Goal: Task Accomplishment & Management: Manage account settings

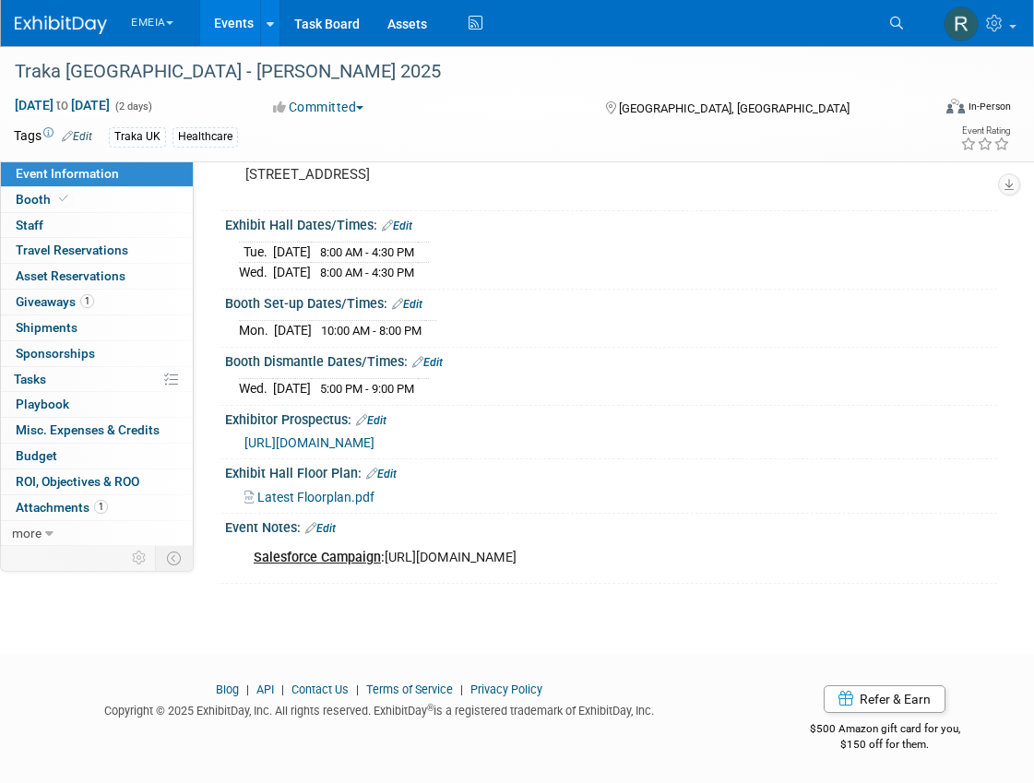
scroll to position [174, 0]
click at [333, 522] on link "Edit" at bounding box center [320, 528] width 30 height 13
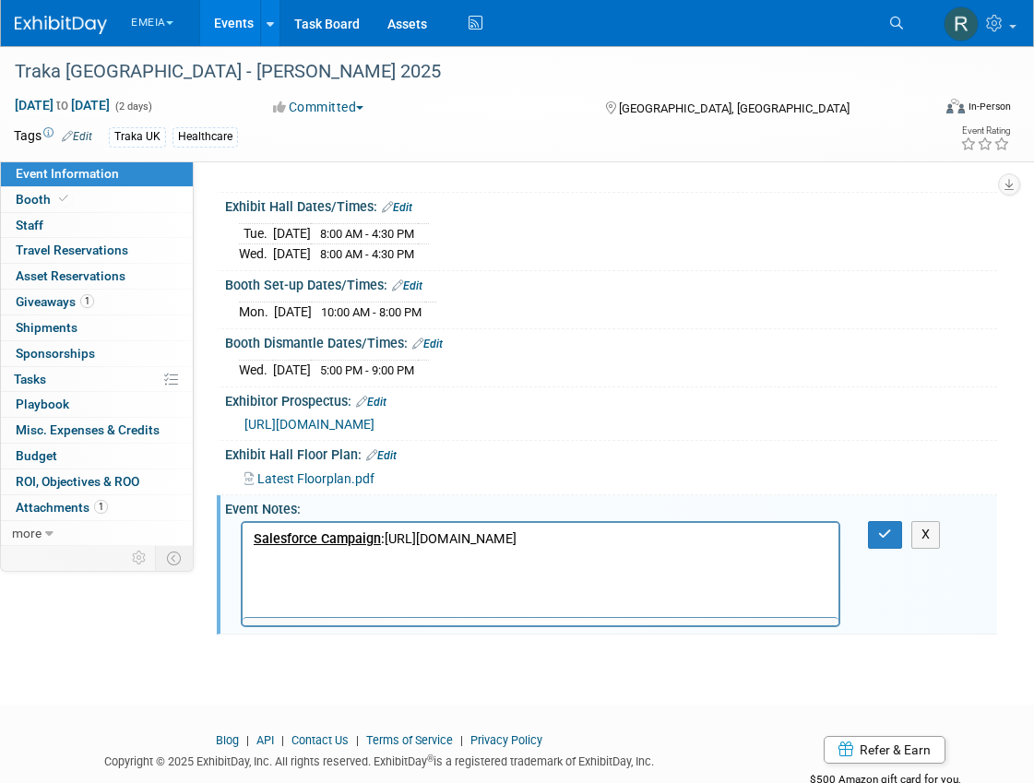
scroll to position [0, 0]
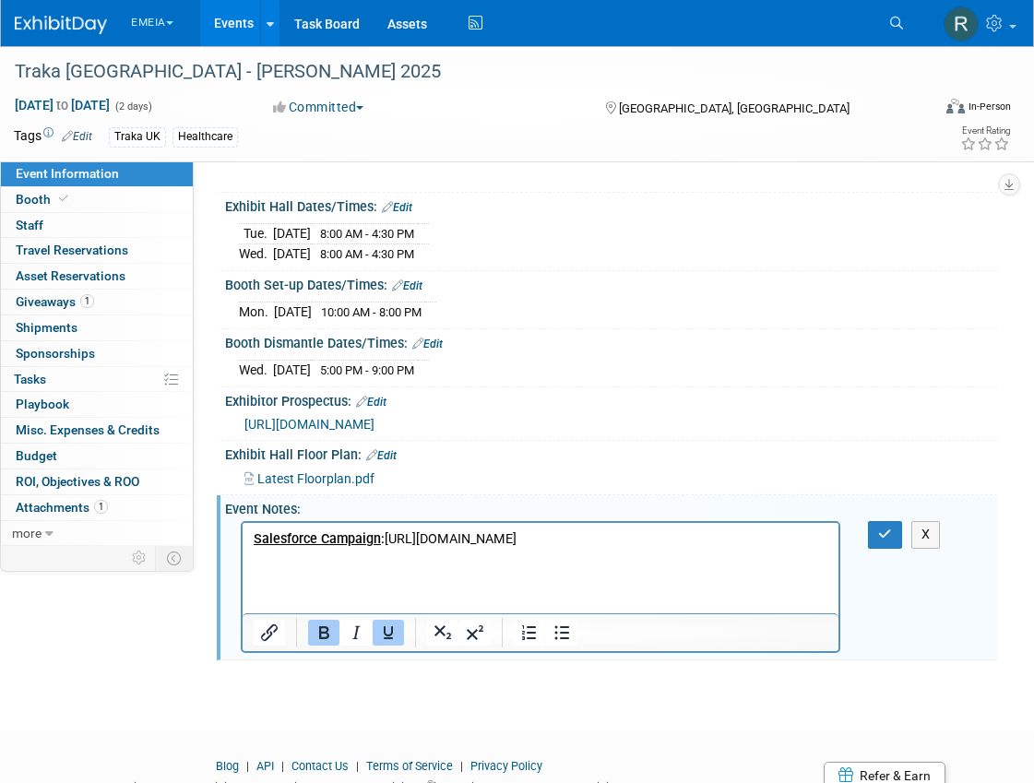
click at [781, 549] on p "Salesforce Campaign : [URL][DOMAIN_NAME]" at bounding box center [541, 539] width 574 height 18
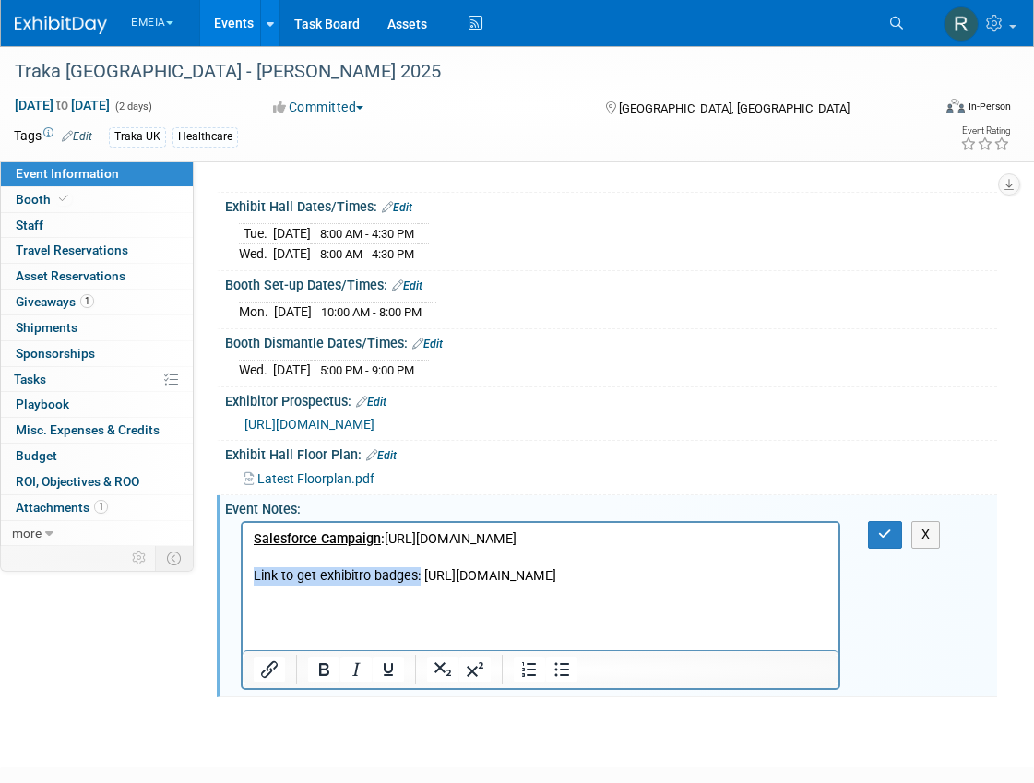
drag, startPoint x: 419, startPoint y: 597, endPoint x: 255, endPoint y: 588, distance: 163.5
click at [255, 585] on p "Link to get exhibitro badges: [URL][DOMAIN_NAME]" at bounding box center [541, 576] width 574 height 18
click at [353, 584] on b "Link to get exhibitro badges:" at bounding box center [339, 576] width 171 height 16
click at [376, 584] on b "Link to get exhibitro badges:" at bounding box center [339, 576] width 171 height 16
click at [371, 584] on b "Link to get exhibitro badges:" at bounding box center [339, 576] width 171 height 16
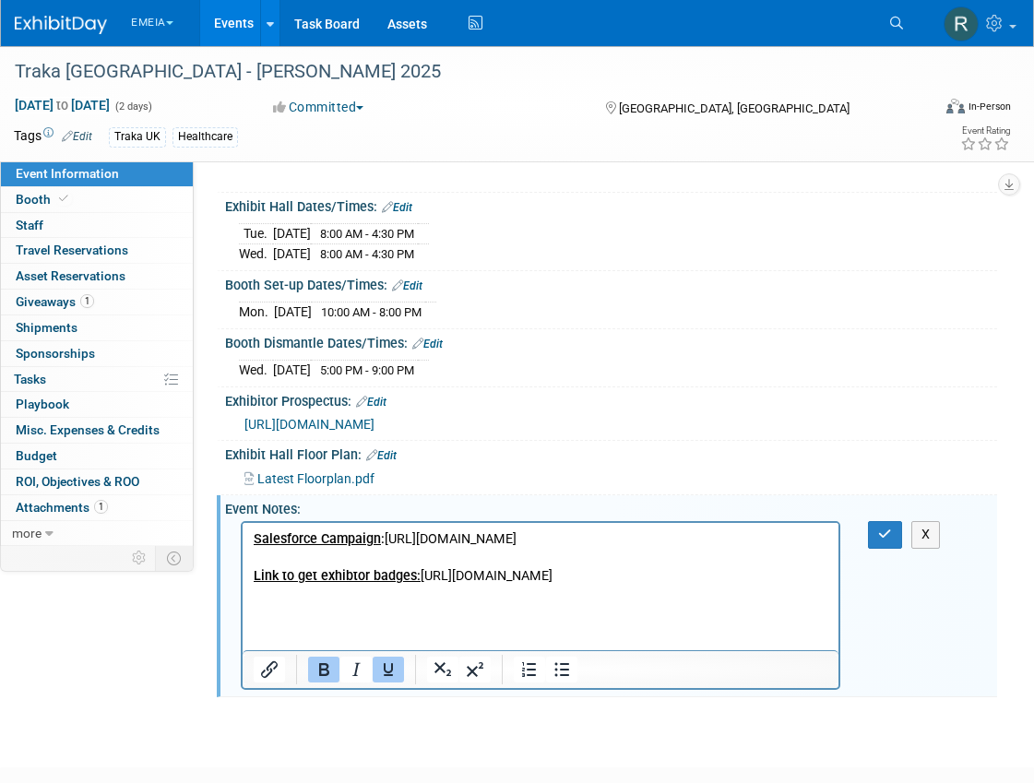
click at [353, 584] on b "Link to get exhibtor badges:" at bounding box center [337, 576] width 167 height 16
click at [349, 584] on b "Link to get exhibtor badges:" at bounding box center [337, 576] width 167 height 16
click at [705, 585] on p "Link to get exhibitor badges: [URL][DOMAIN_NAME]" at bounding box center [541, 576] width 574 height 18
click at [892, 541] on button "button" at bounding box center [885, 534] width 34 height 27
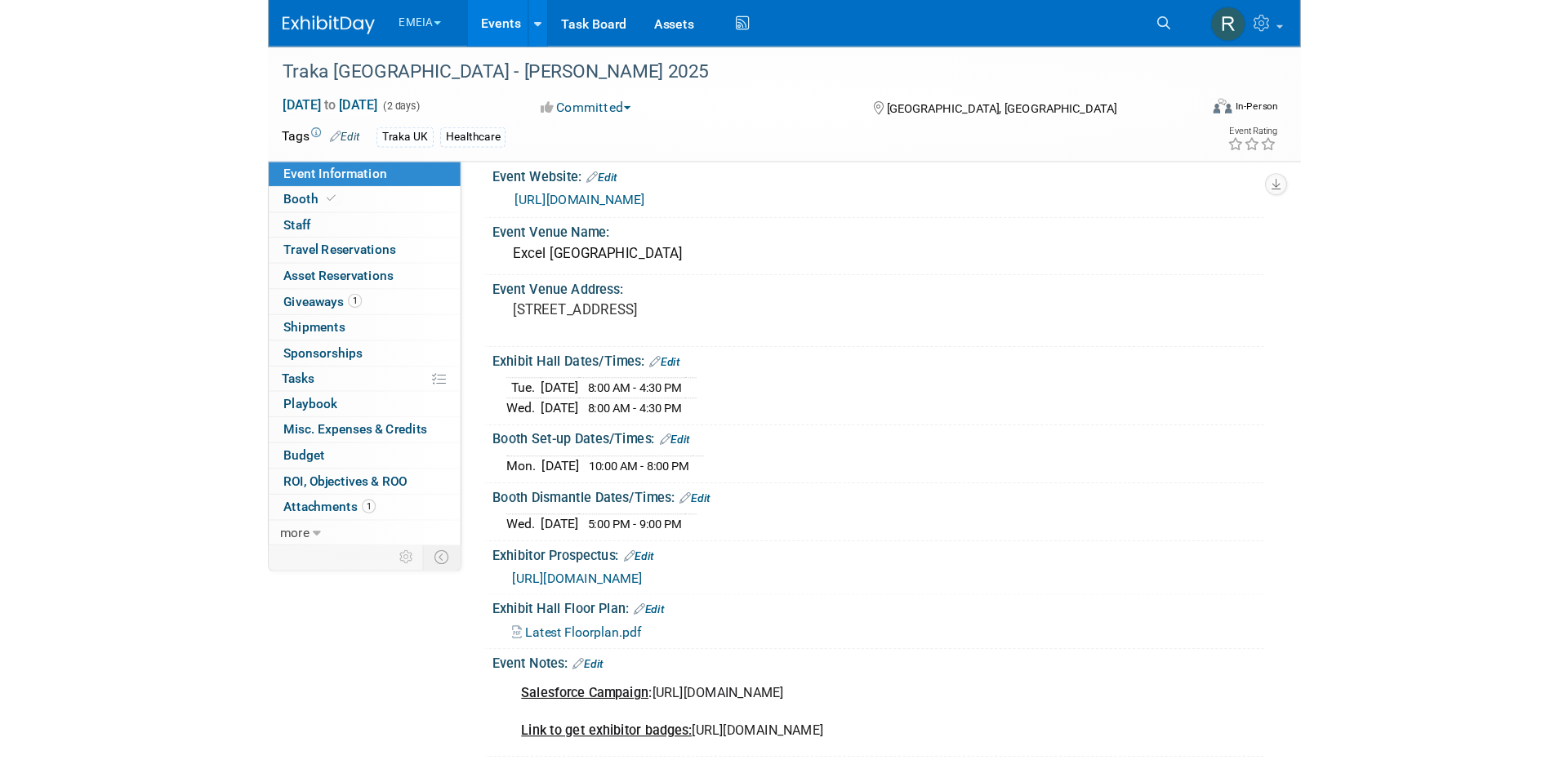
scroll to position [3, 0]
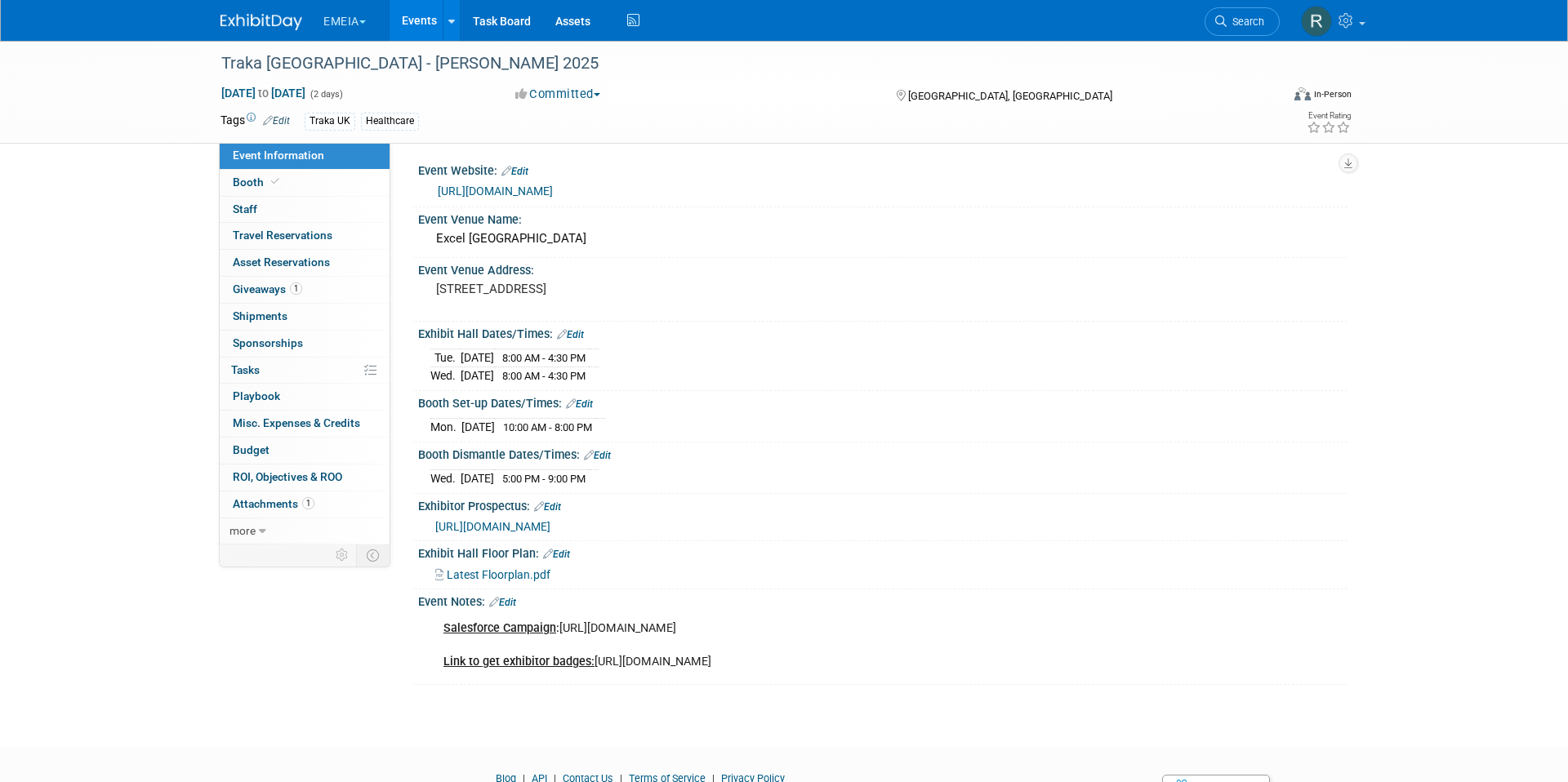
click at [896, 608] on div "Salesforce Campaign : [URL][DOMAIN_NAME] Link to get exhibitor badges: [URL][DO…" at bounding box center [881, 612] width 909 height 8
click at [514, 602] on link "Edit" at bounding box center [502, 602] width 27 height 12
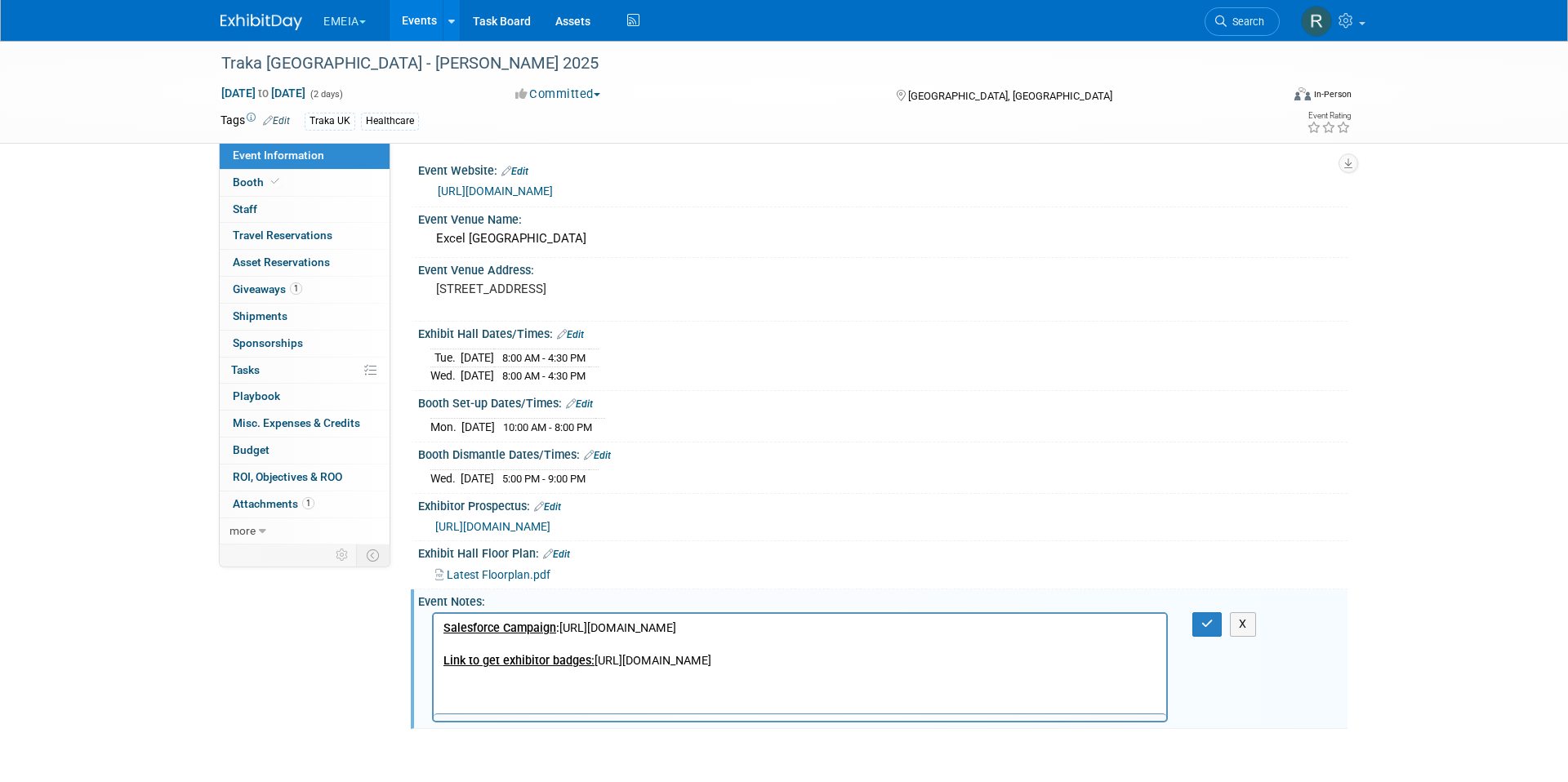
scroll to position [0, 0]
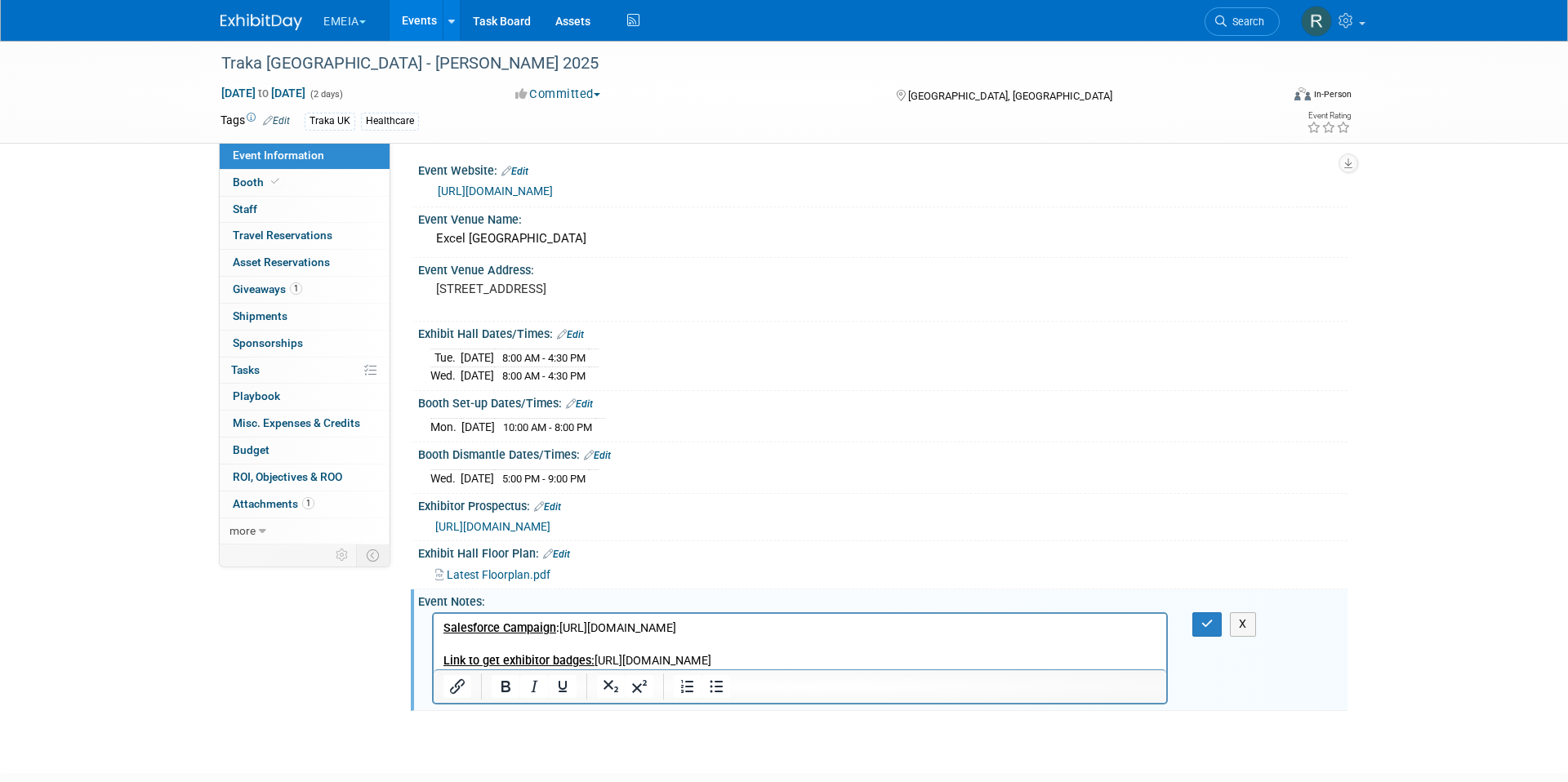
click at [862, 662] on p "Salesforce Campaign : [URL][DOMAIN_NAME] Link to get exhibitor badges: [URL][DO…" at bounding box center [801, 645] width 714 height 49
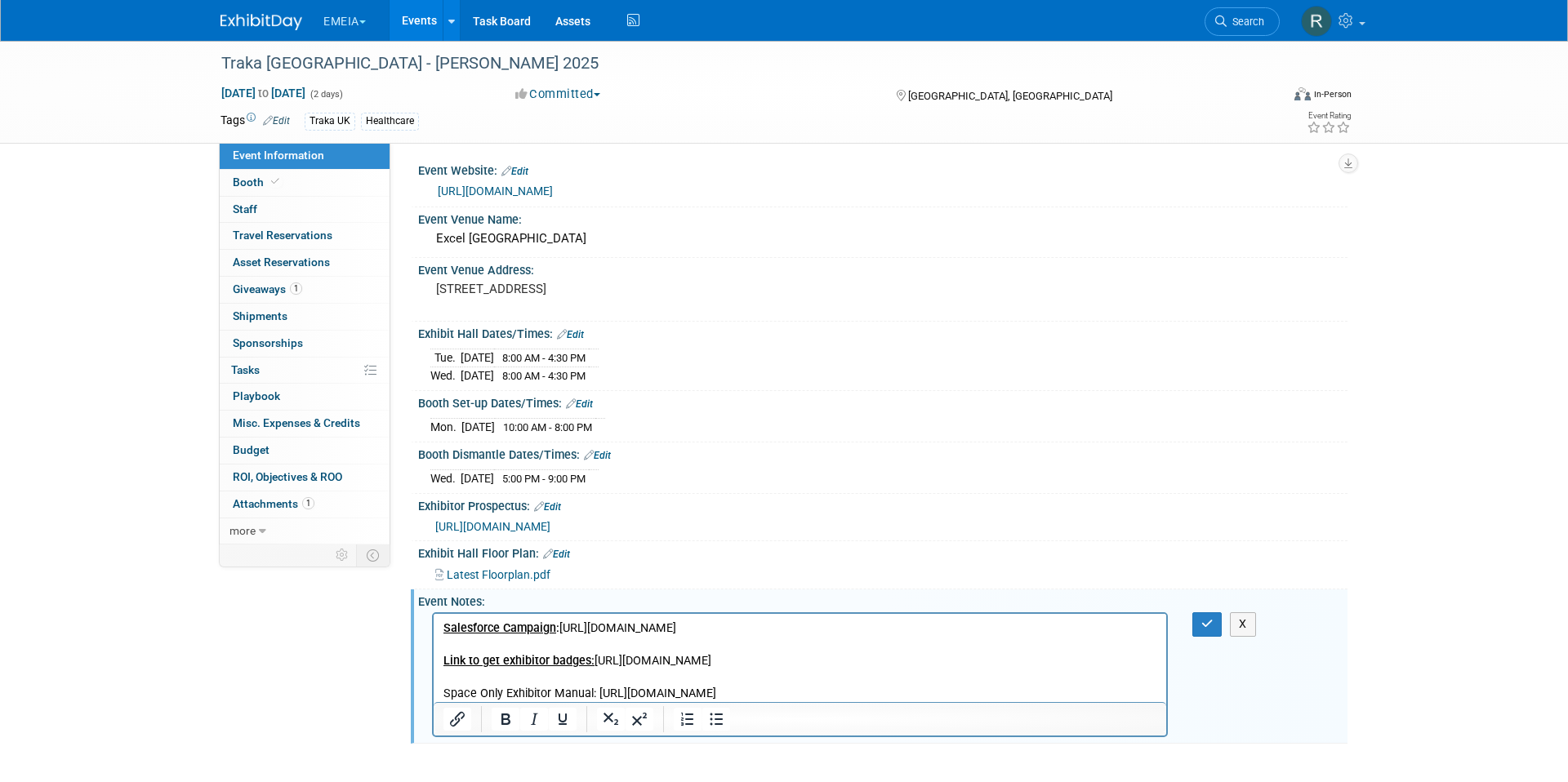
click at [768, 685] on p "Space Only Exhibitor Manual: [URL][DOMAIN_NAME]" at bounding box center [801, 693] width 714 height 16
drag, startPoint x: 597, startPoint y: 694, endPoint x: 445, endPoint y: 695, distance: 152.0
click at [445, 693] on p "Space Only Exhibitor Manual: [URL][DOMAIN_NAME]" at bounding box center [801, 693] width 714 height 16
click at [809, 691] on p "Space Only Exhibitor Manual: [URL][DOMAIN_NAME]" at bounding box center [801, 693] width 714 height 16
click at [600, 693] on p "Space Only Exhibitor Manual: [URL][DOMAIN_NAME]" at bounding box center [801, 693] width 714 height 16
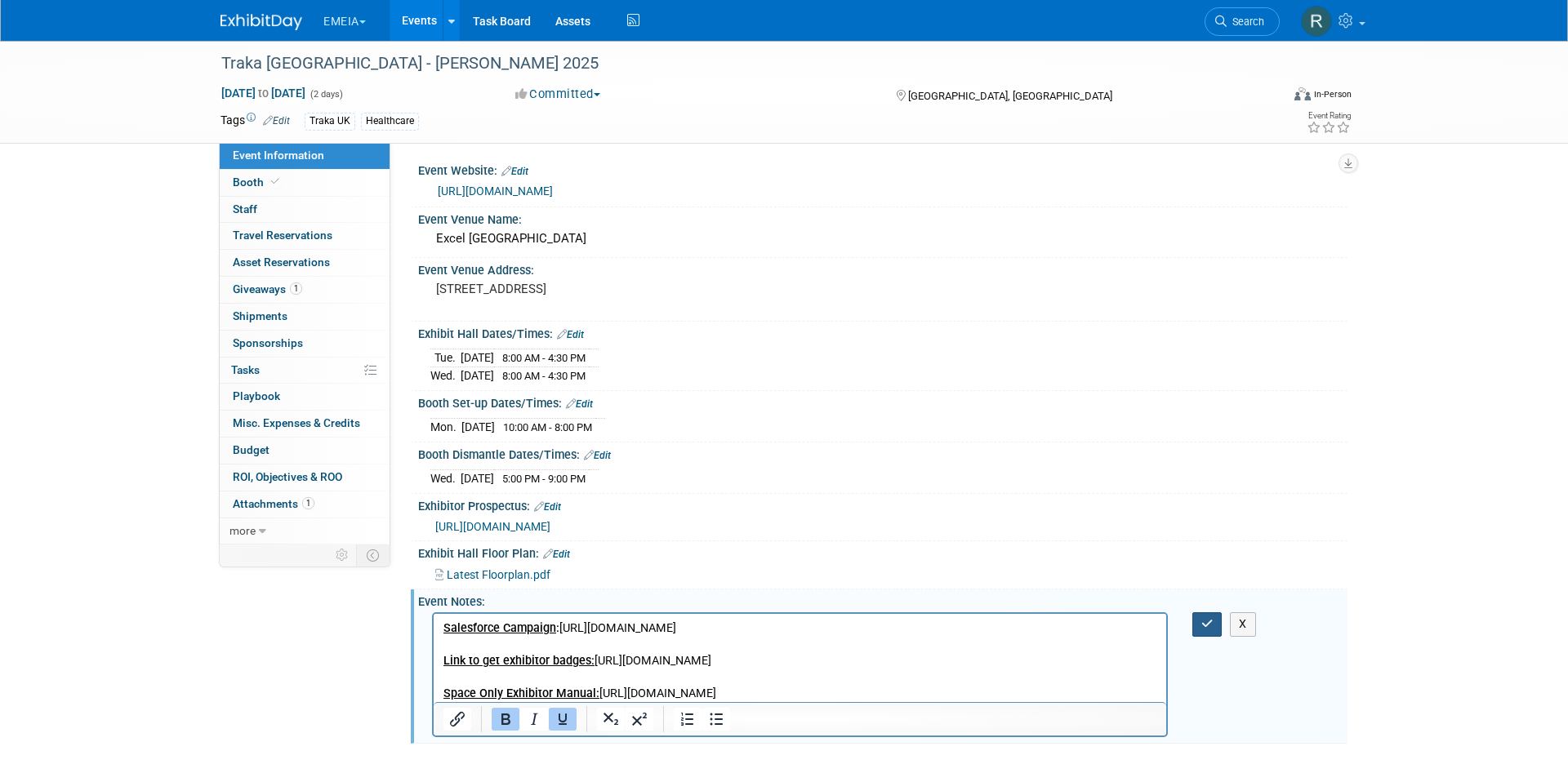
click at [915, 619] on icon "button" at bounding box center [1207, 623] width 12 height 12
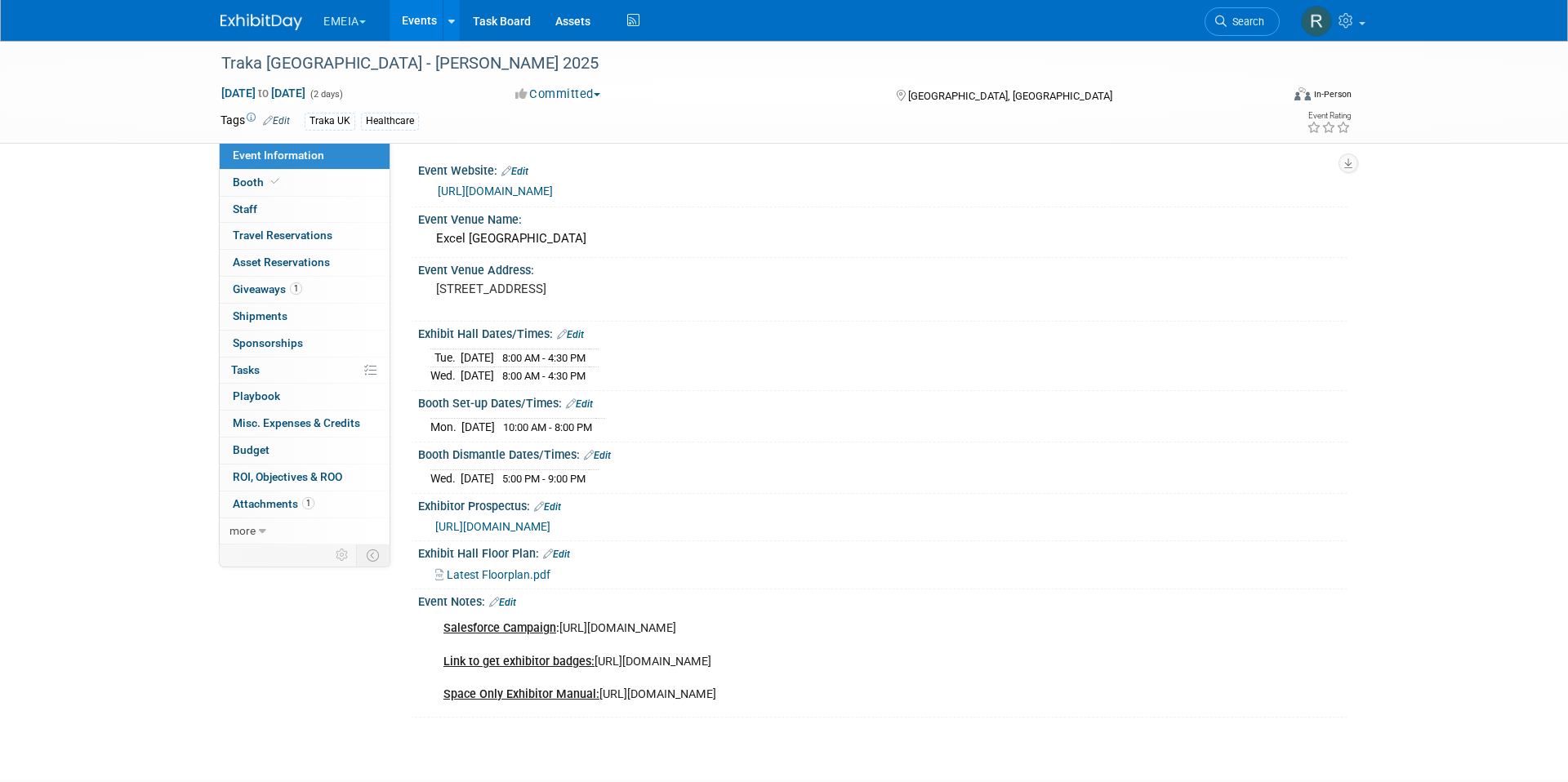
click at [800, 693] on div "Salesforce Campaign : [URL][DOMAIN_NAME] Link to get exhibitor badges: [URL][DO…" at bounding box center [800, 662] width 736 height 98
click at [550, 526] on span "[URL][DOMAIN_NAME]" at bounding box center [493, 526] width 115 height 13
click at [515, 600] on link "Edit" at bounding box center [502, 602] width 27 height 12
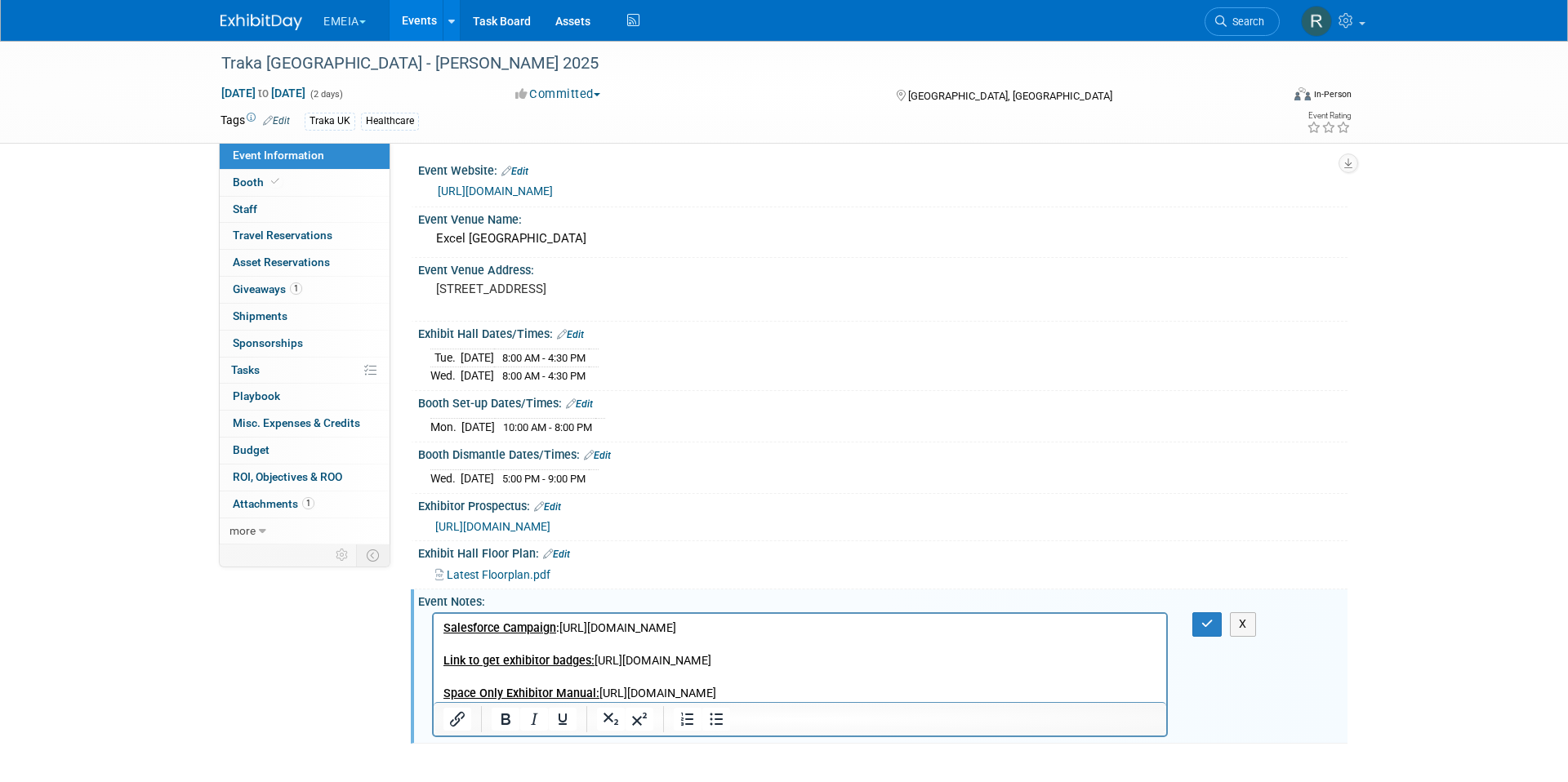
drag, startPoint x: 809, startPoint y: 697, endPoint x: 501, endPoint y: 676, distance: 308.7
click at [501, 676] on p "Salesforce Campaign : [URL][DOMAIN_NAME] Link to get exhibitor badges: [URL][DO…" at bounding box center [801, 662] width 714 height 81
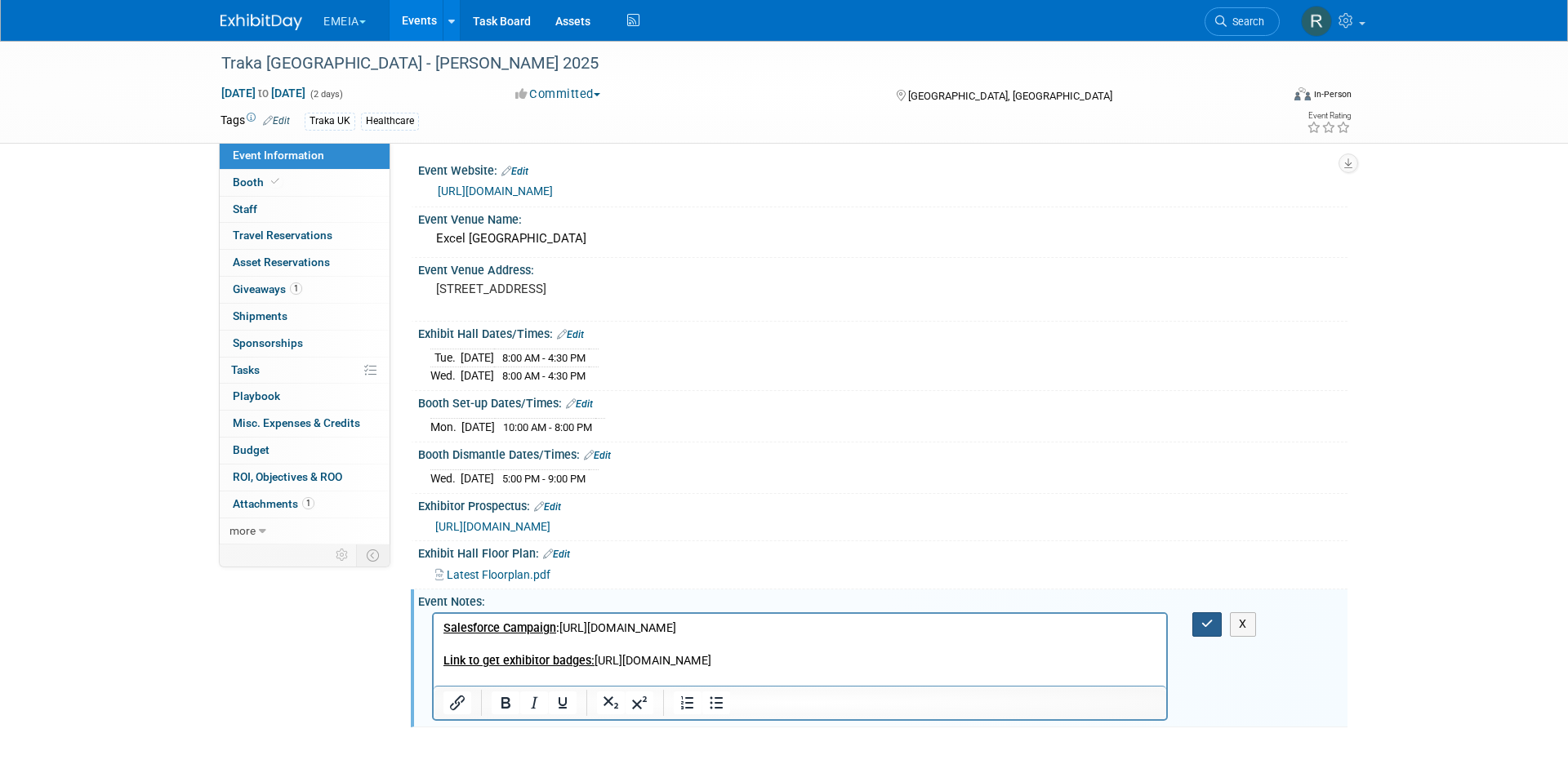
click at [915, 626] on icon "button" at bounding box center [1207, 623] width 12 height 12
